Goal: Find specific page/section: Find specific page/section

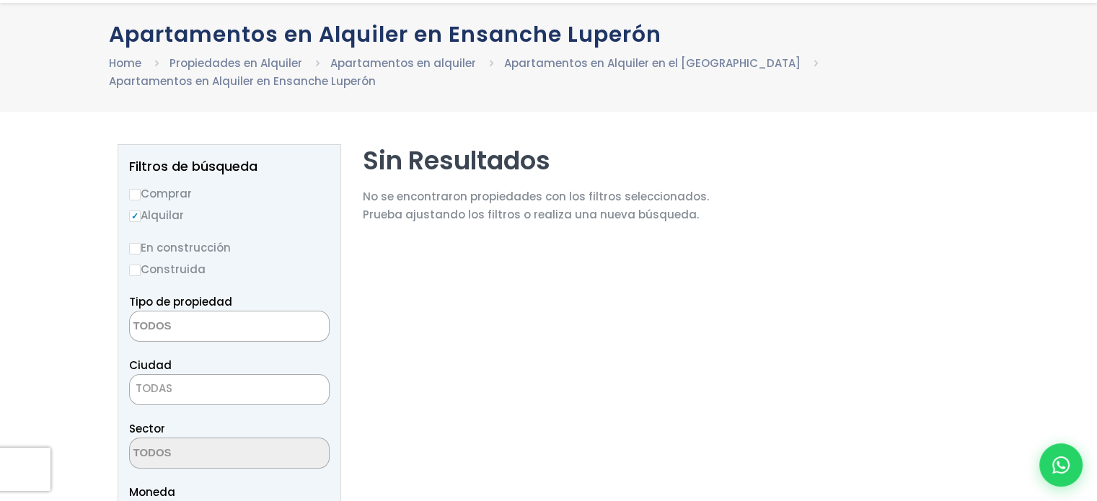
scroll to position [144, 0]
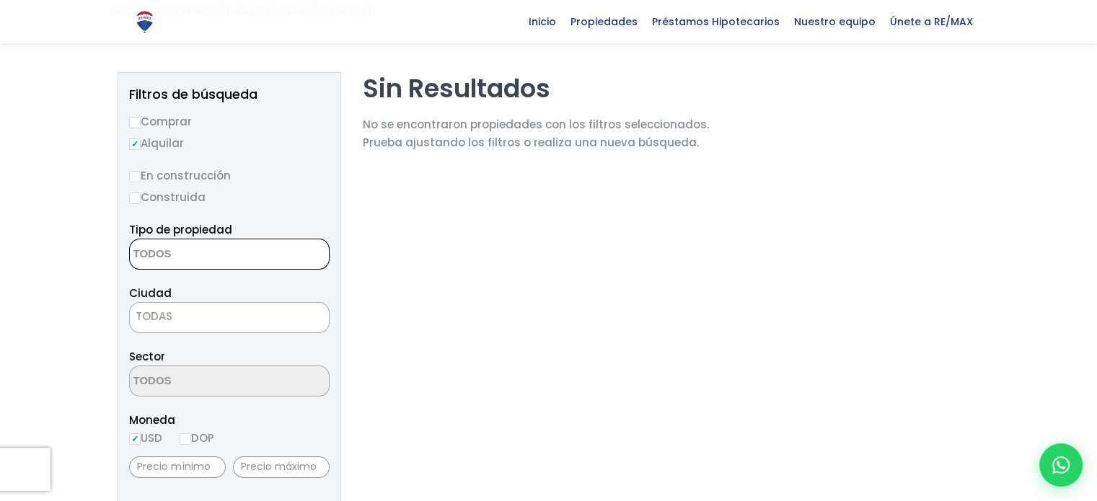
click at [297, 256] on span at bounding box center [229, 254] width 201 height 31
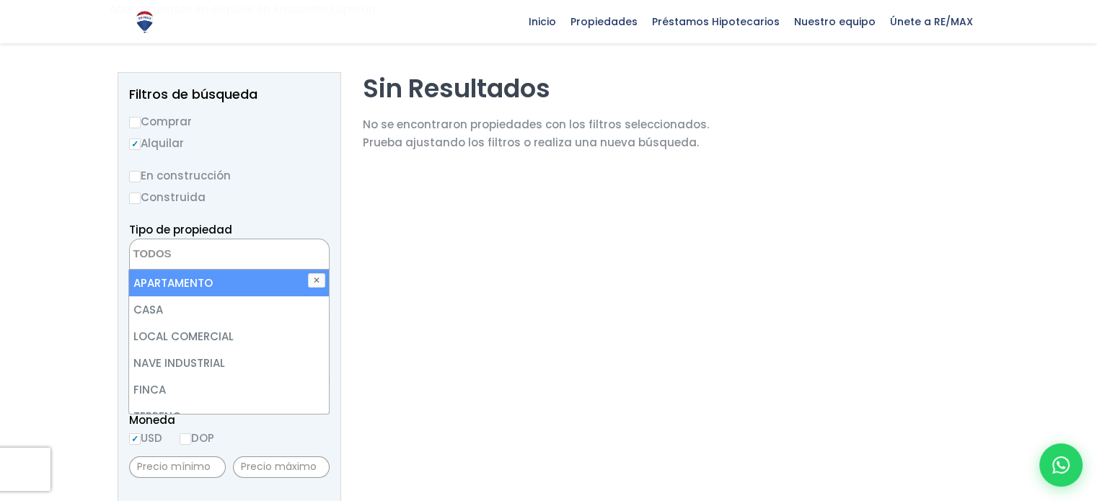
click at [258, 284] on li "APARTAMENTO" at bounding box center [228, 283] width 199 height 27
select select "apartment"
click at [258, 284] on li "APARTAMENTO" at bounding box center [228, 283] width 199 height 27
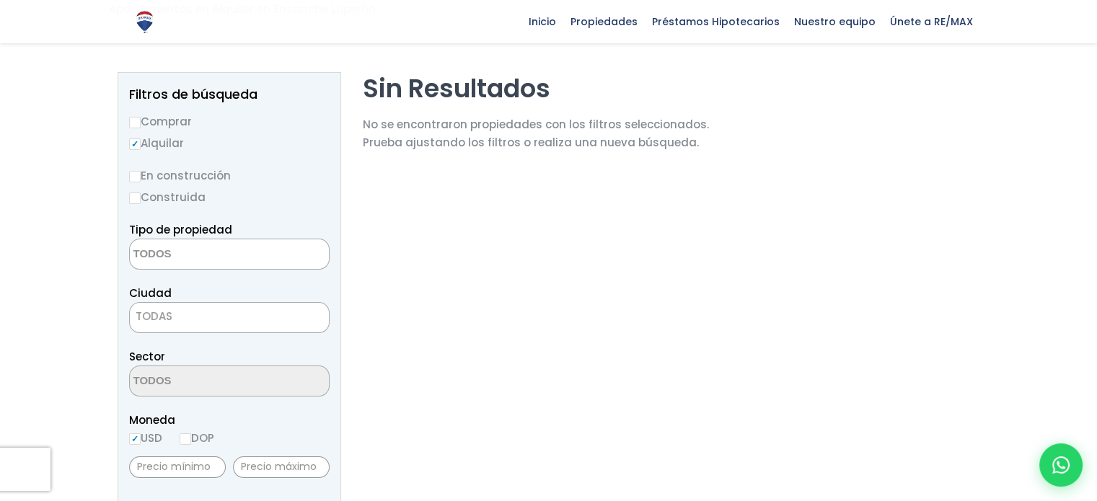
click at [260, 253] on span at bounding box center [229, 254] width 201 height 31
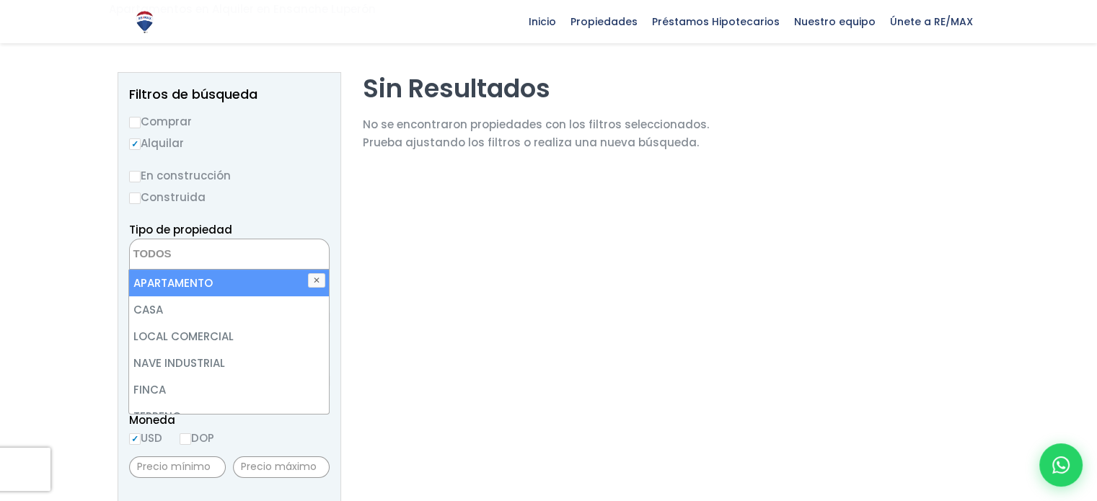
click at [183, 281] on li "APARTAMENTO" at bounding box center [228, 283] width 199 height 27
select select "apartment"
click at [189, 250] on span "Seleccionados: 1" at bounding box center [197, 252] width 97 height 15
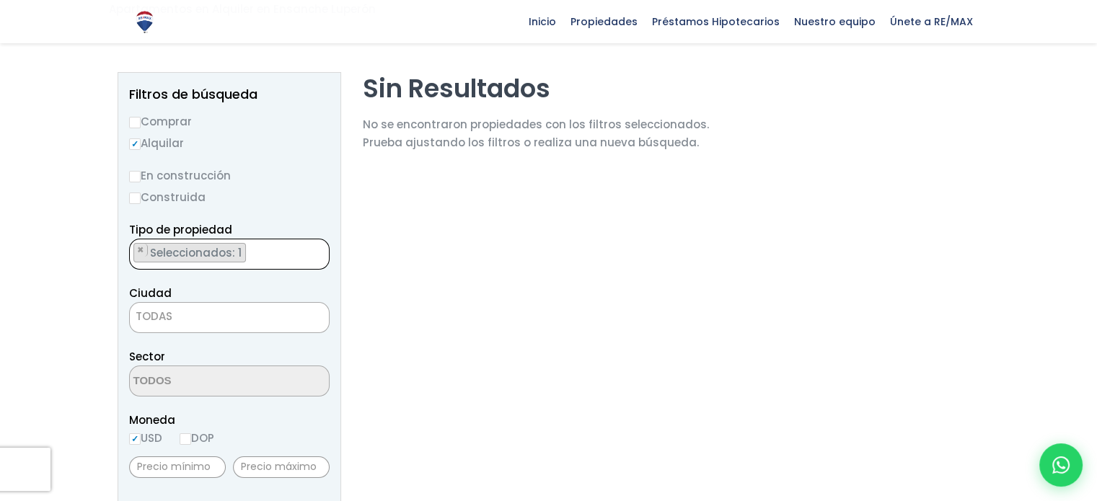
click at [245, 318] on span "TODAS" at bounding box center [229, 317] width 199 height 20
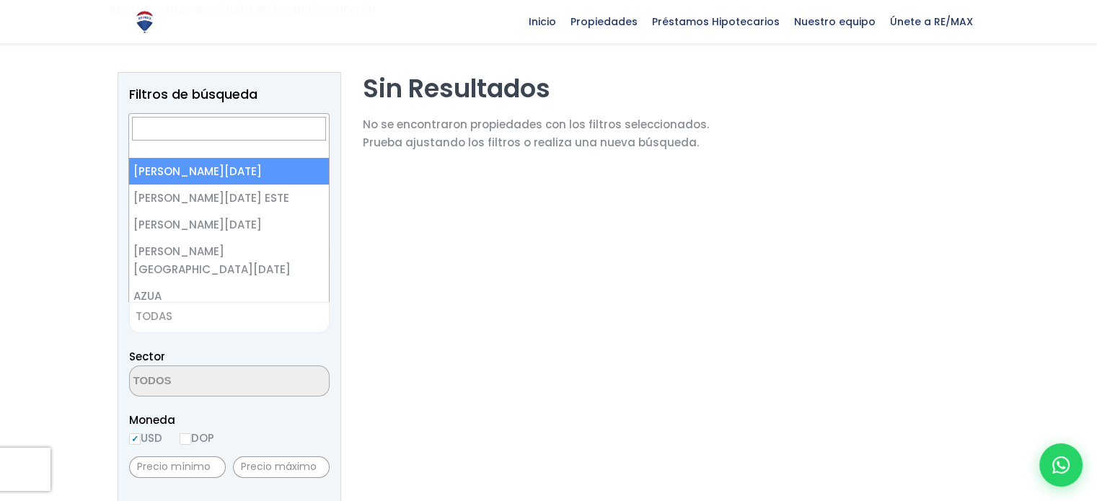
select select "1"
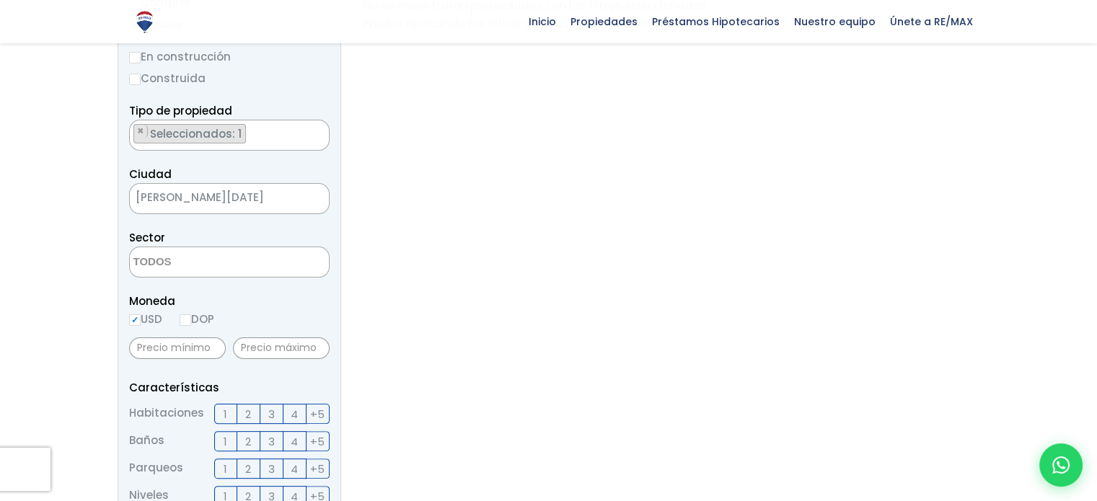
scroll to position [289, 0]
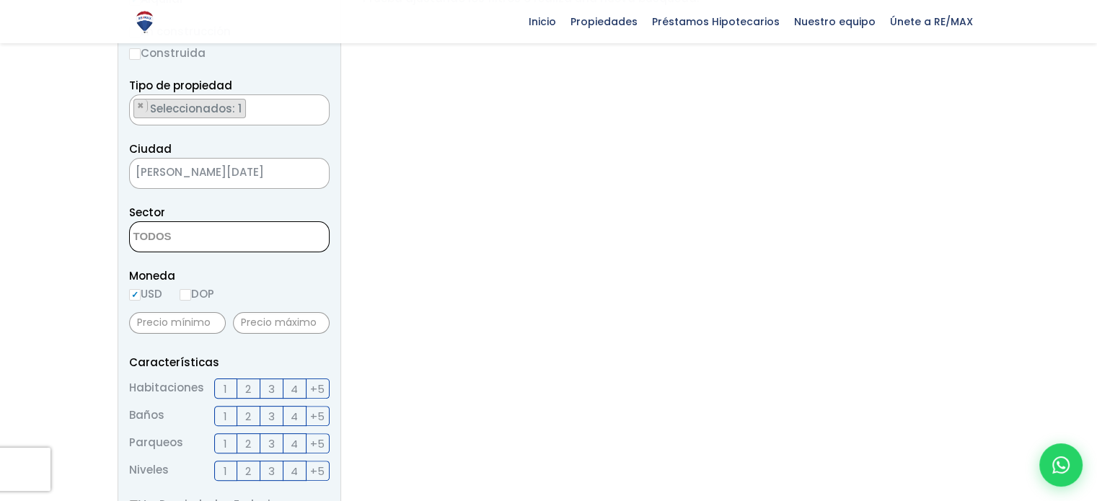
click at [266, 238] on span at bounding box center [229, 237] width 201 height 31
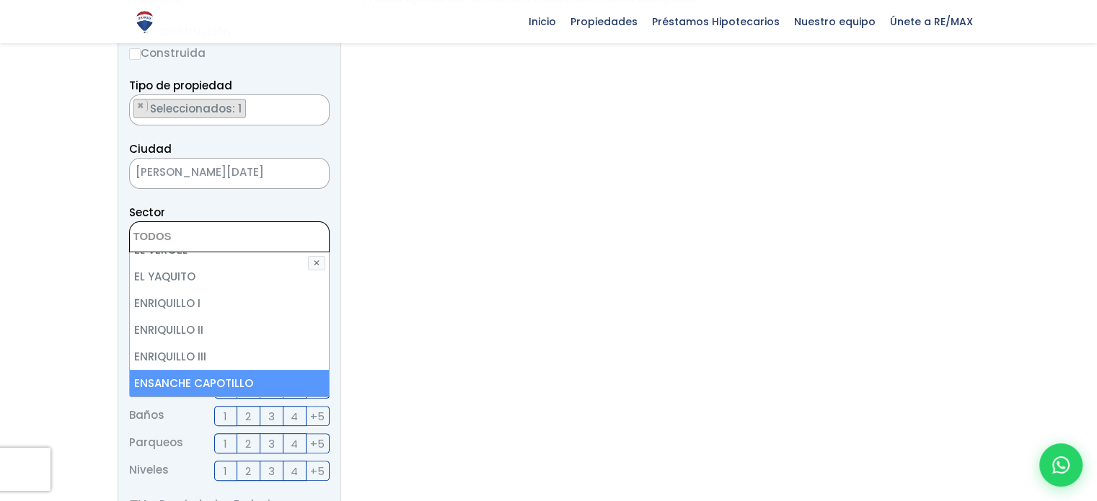
scroll to position [1876, 0]
click at [226, 371] on li "ENSANCHE ESPAILLAT" at bounding box center [229, 384] width 199 height 27
select select "223"
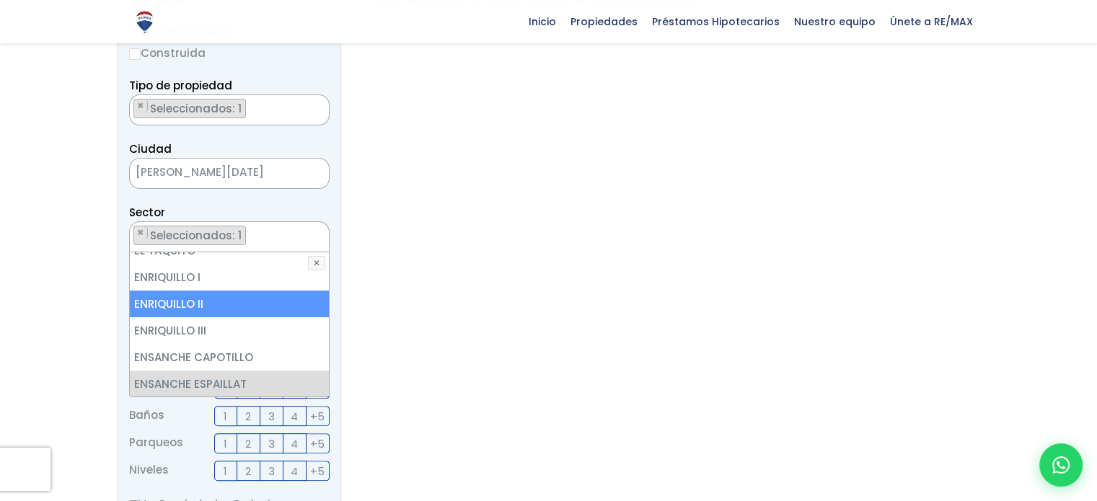
click at [269, 240] on ul "× Seleccionados: 1" at bounding box center [220, 237] width 181 height 31
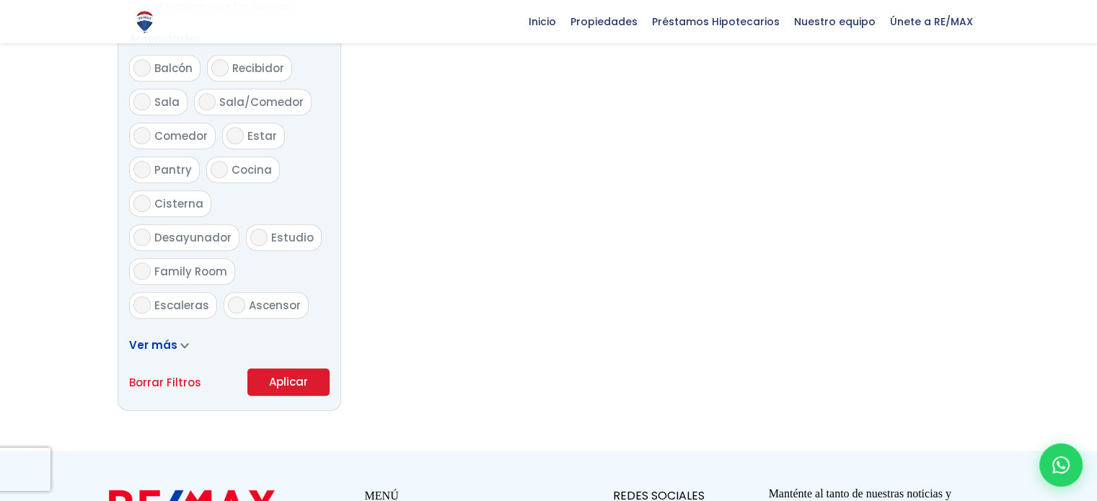
scroll to position [866, 0]
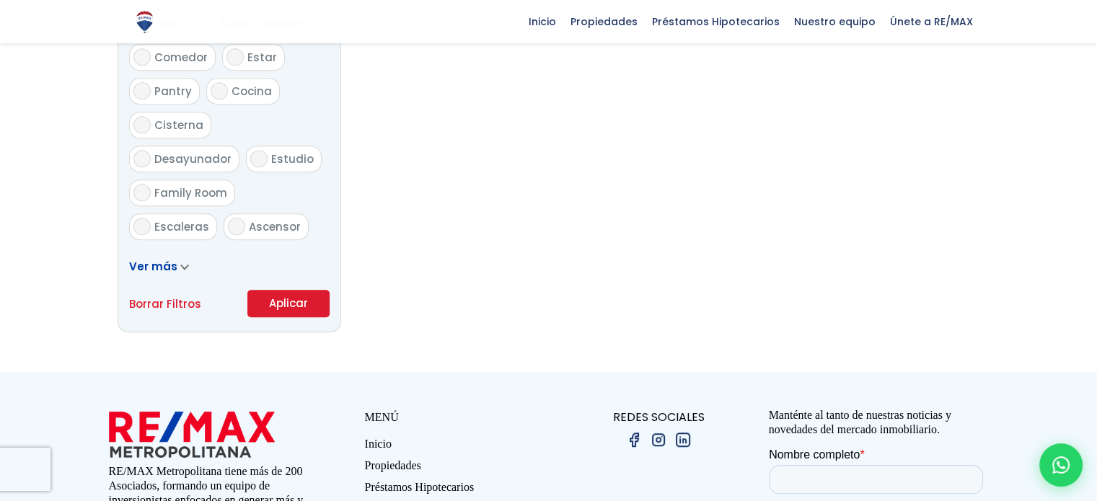
click at [293, 305] on button "Aplicar" at bounding box center [288, 303] width 82 height 27
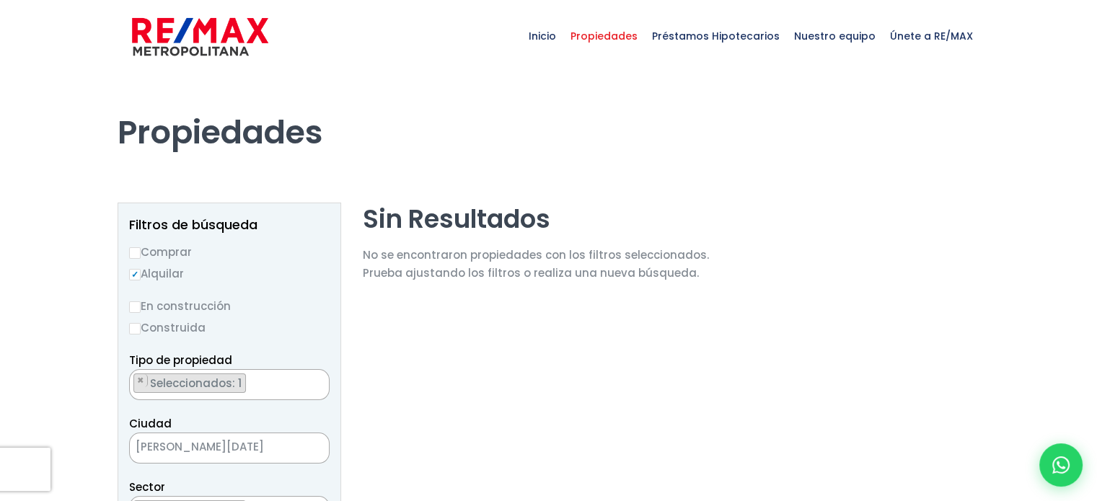
select select "223"
